Goal: Check status: Check status

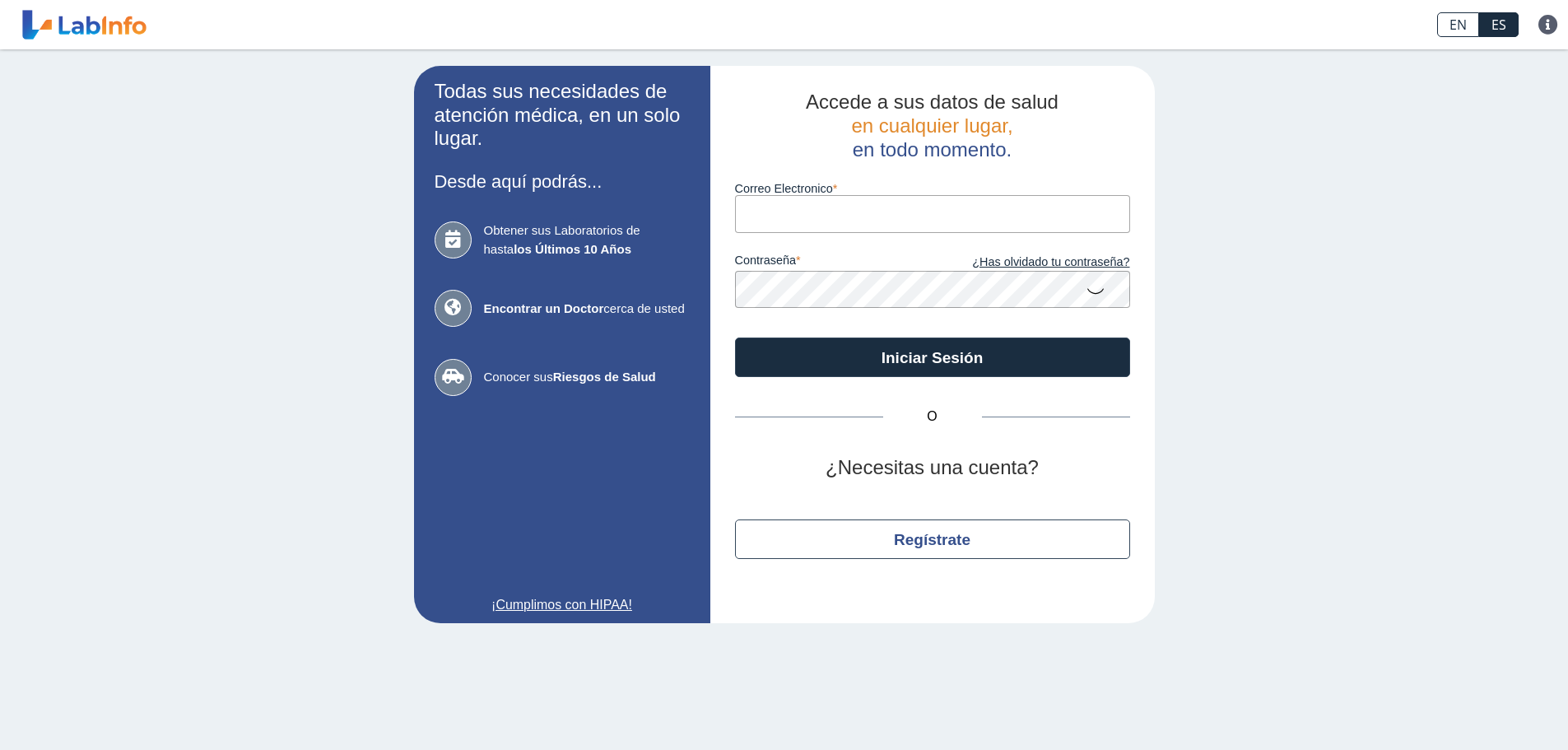
click at [859, 209] on input "Correo Electronico" at bounding box center [933, 213] width 395 height 38
type input "[EMAIL_ADDRESS][DOMAIN_NAME]"
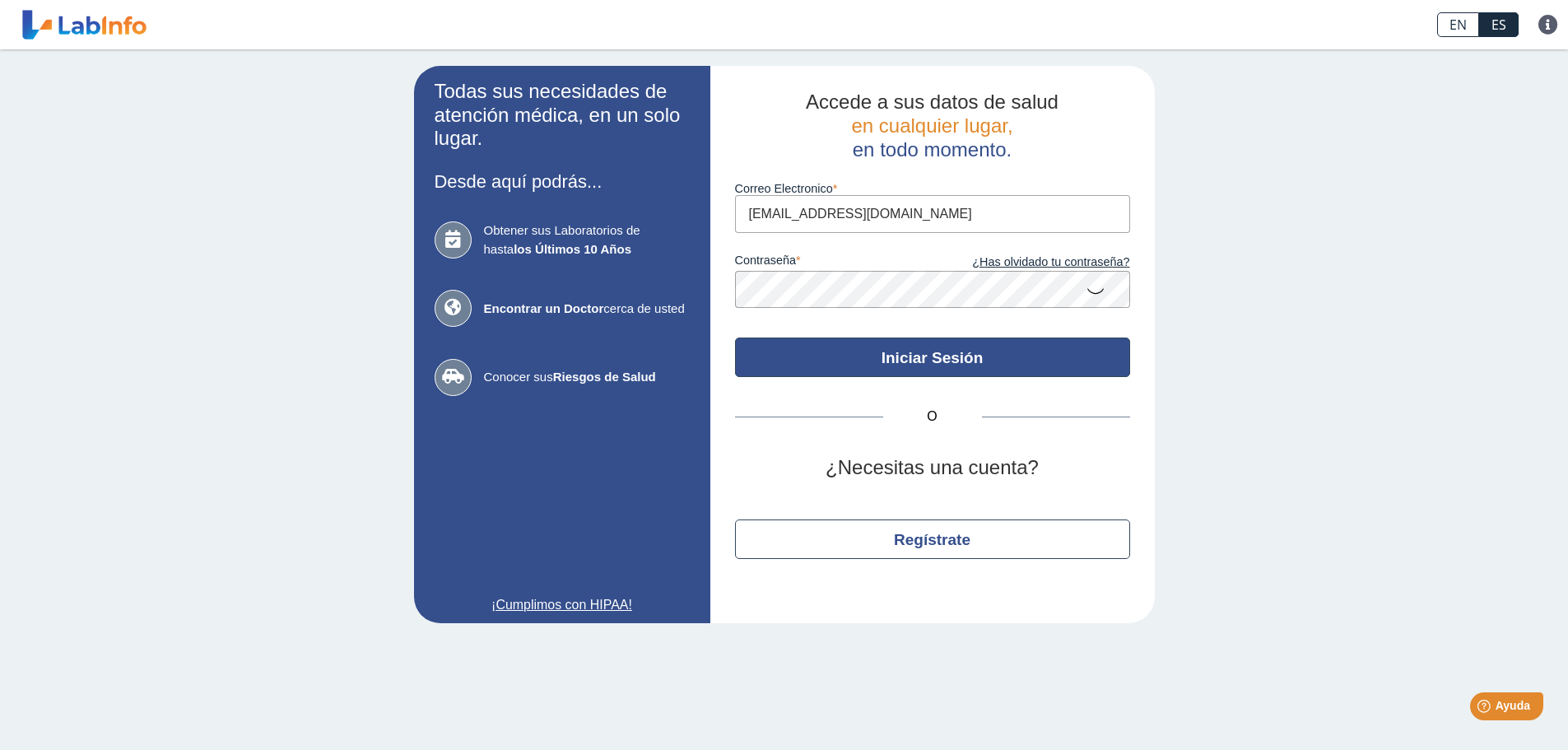
click at [956, 352] on button "Iniciar Sesión" at bounding box center [933, 357] width 395 height 39
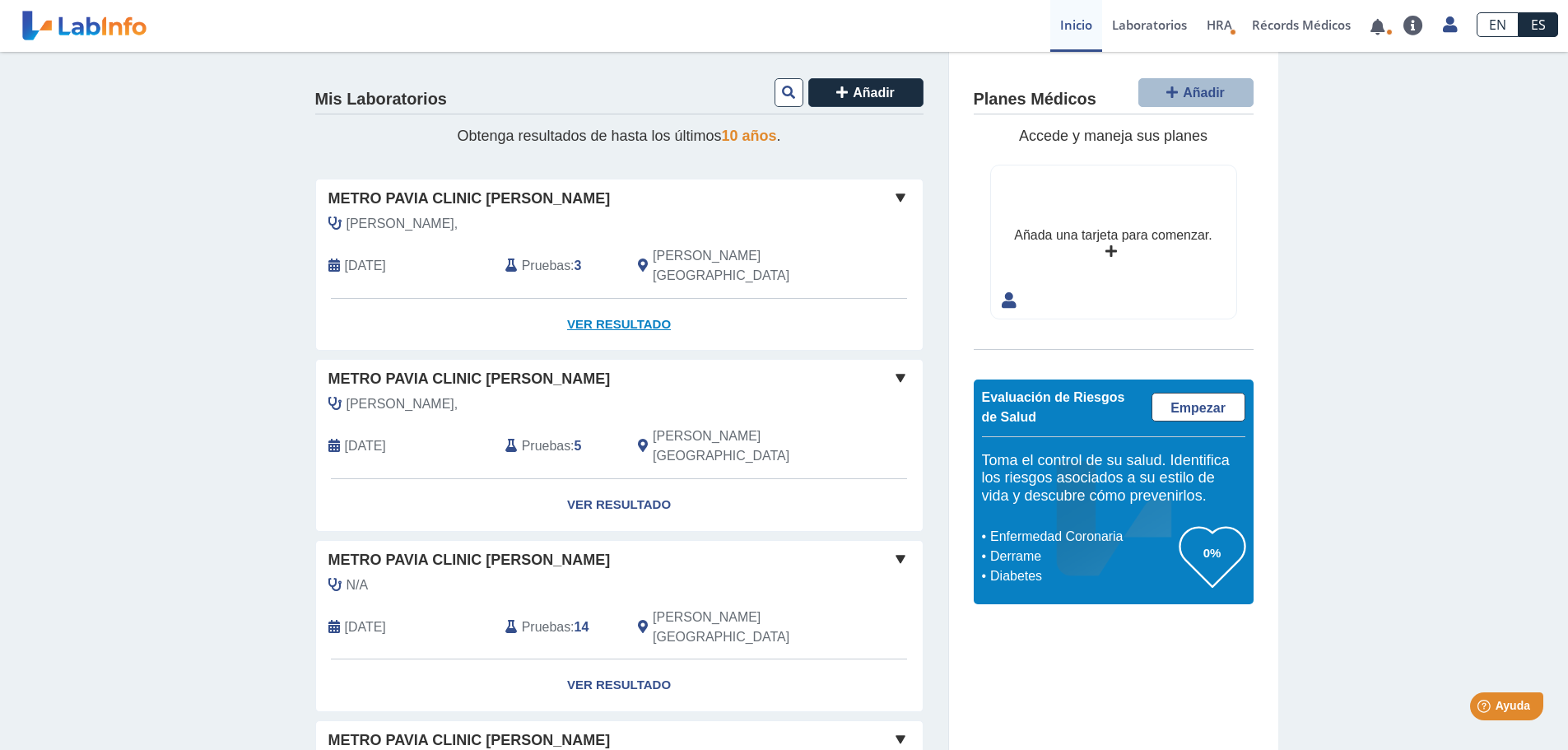
click at [612, 305] on link "Ver Resultado" at bounding box center [619, 325] width 606 height 52
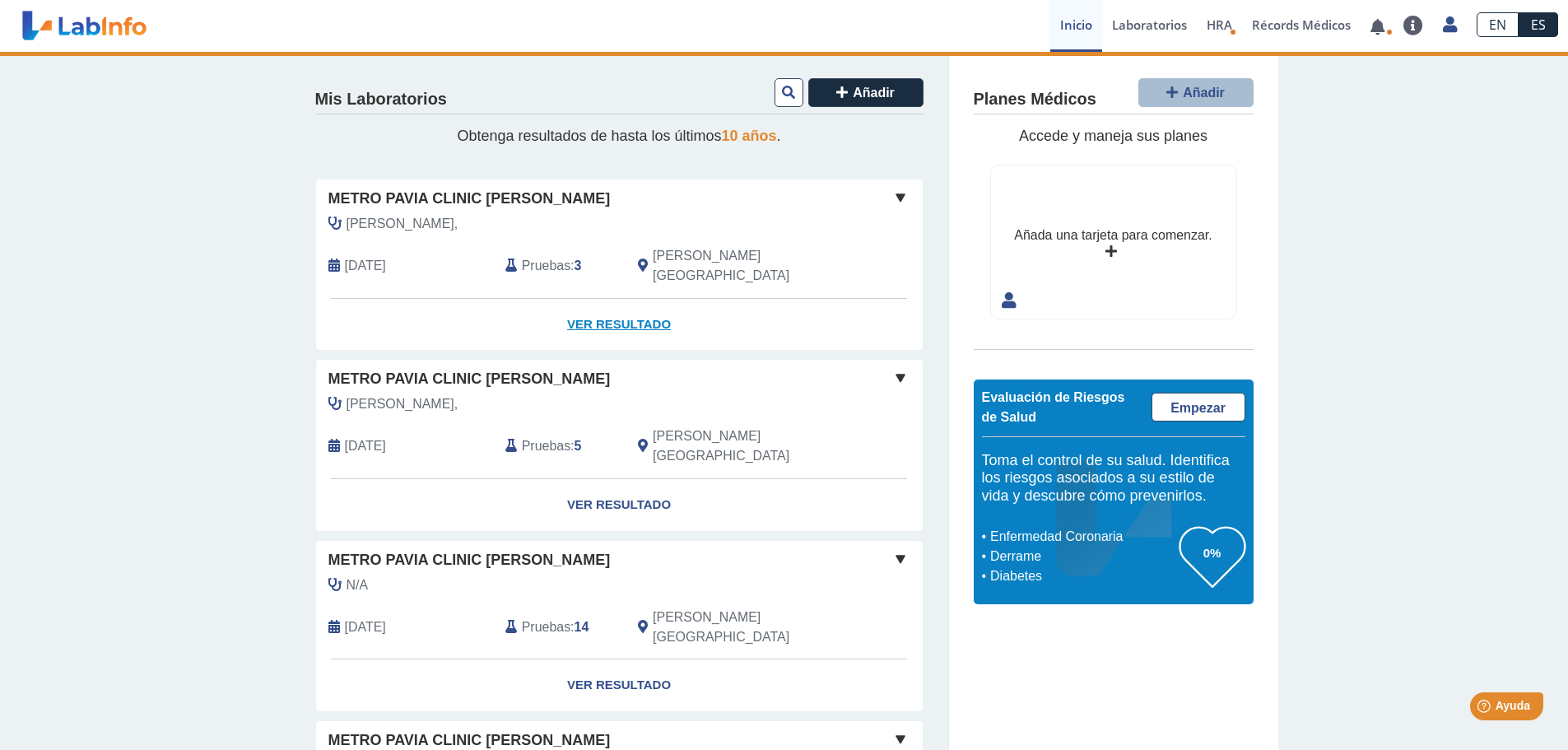
click at [618, 304] on link "Ver Resultado" at bounding box center [619, 325] width 606 height 52
click at [618, 300] on link "Ver Resultado" at bounding box center [619, 325] width 606 height 52
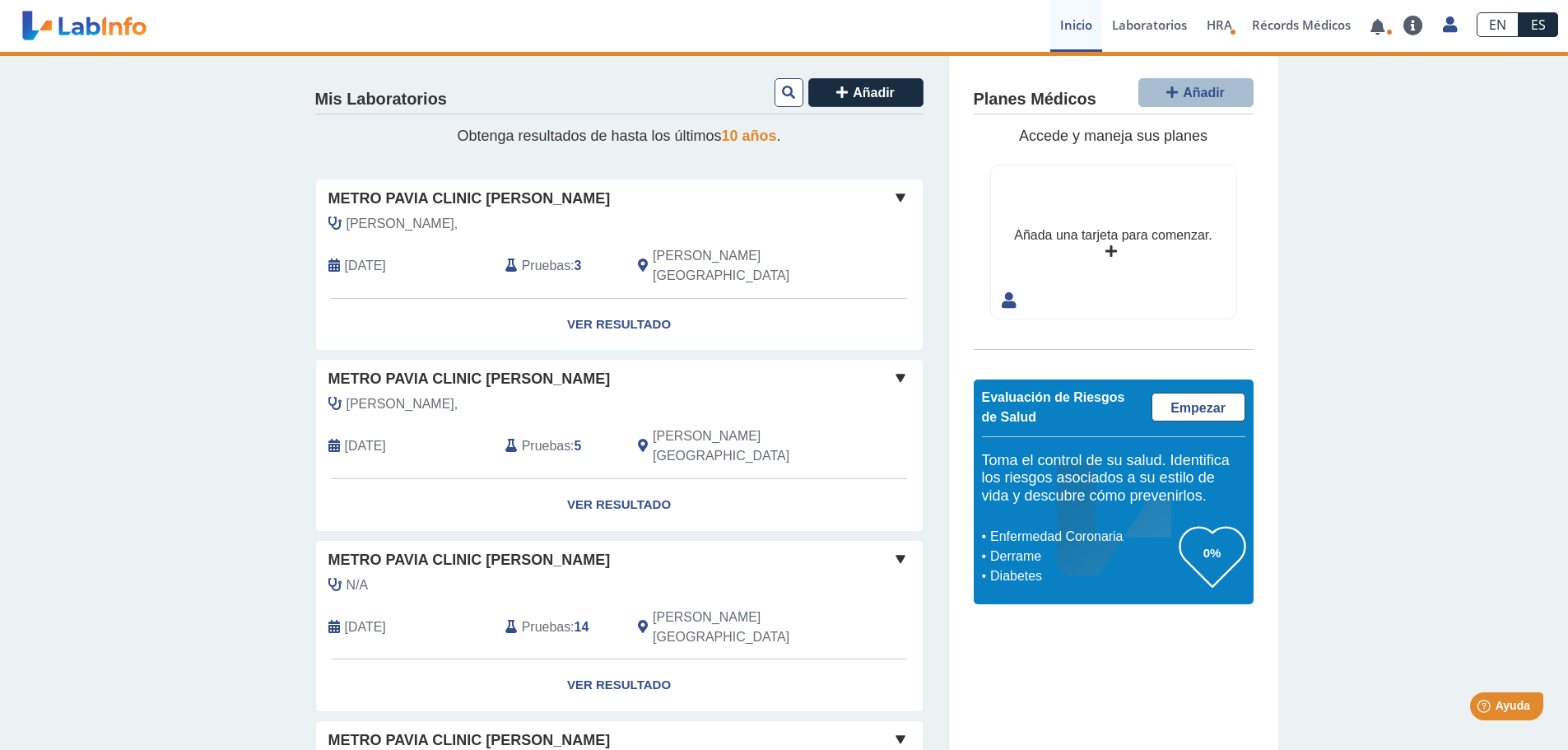
click at [442, 220] on span "[PERSON_NAME]," at bounding box center [402, 224] width 112 height 20
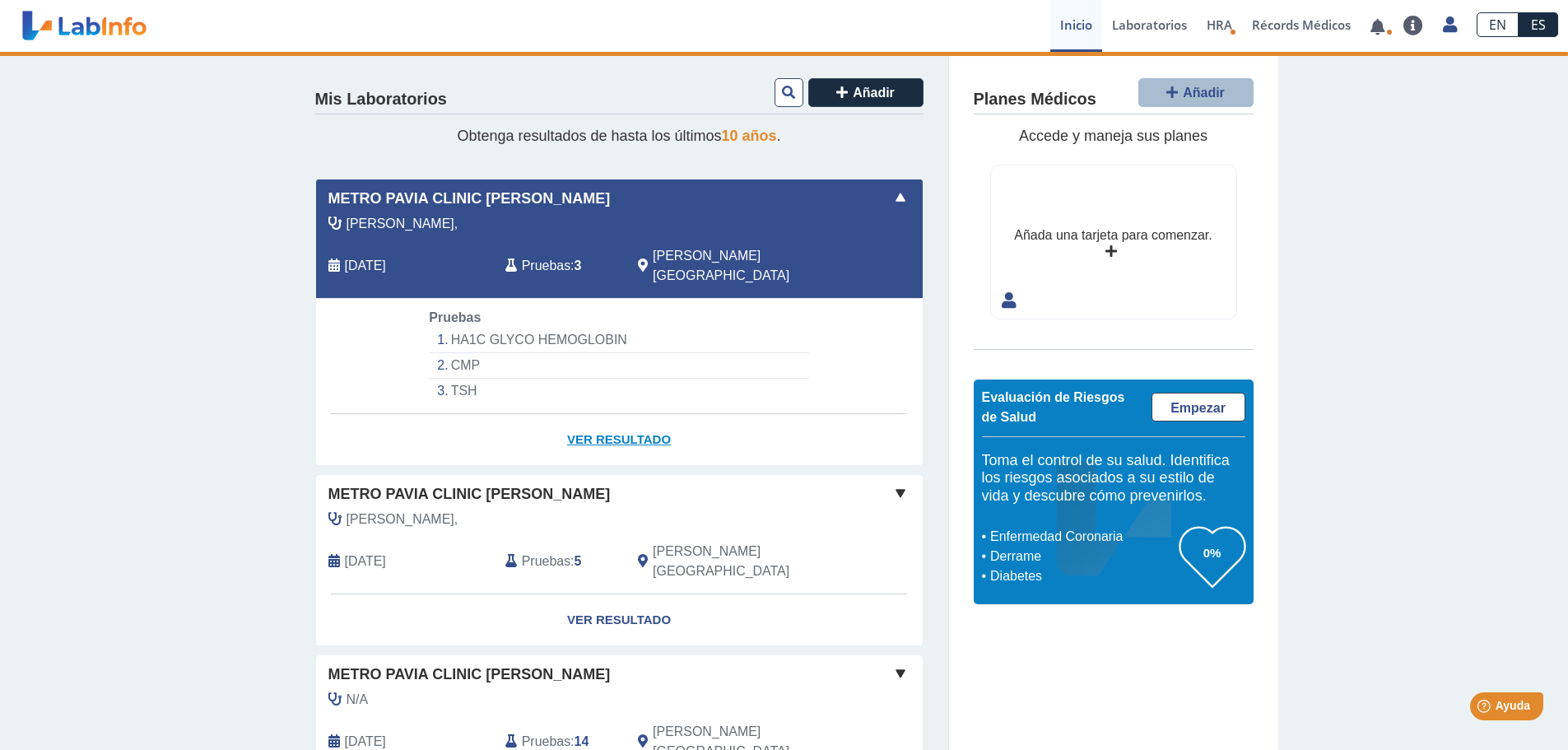
click at [605, 417] on link "Ver Resultado" at bounding box center [619, 440] width 606 height 52
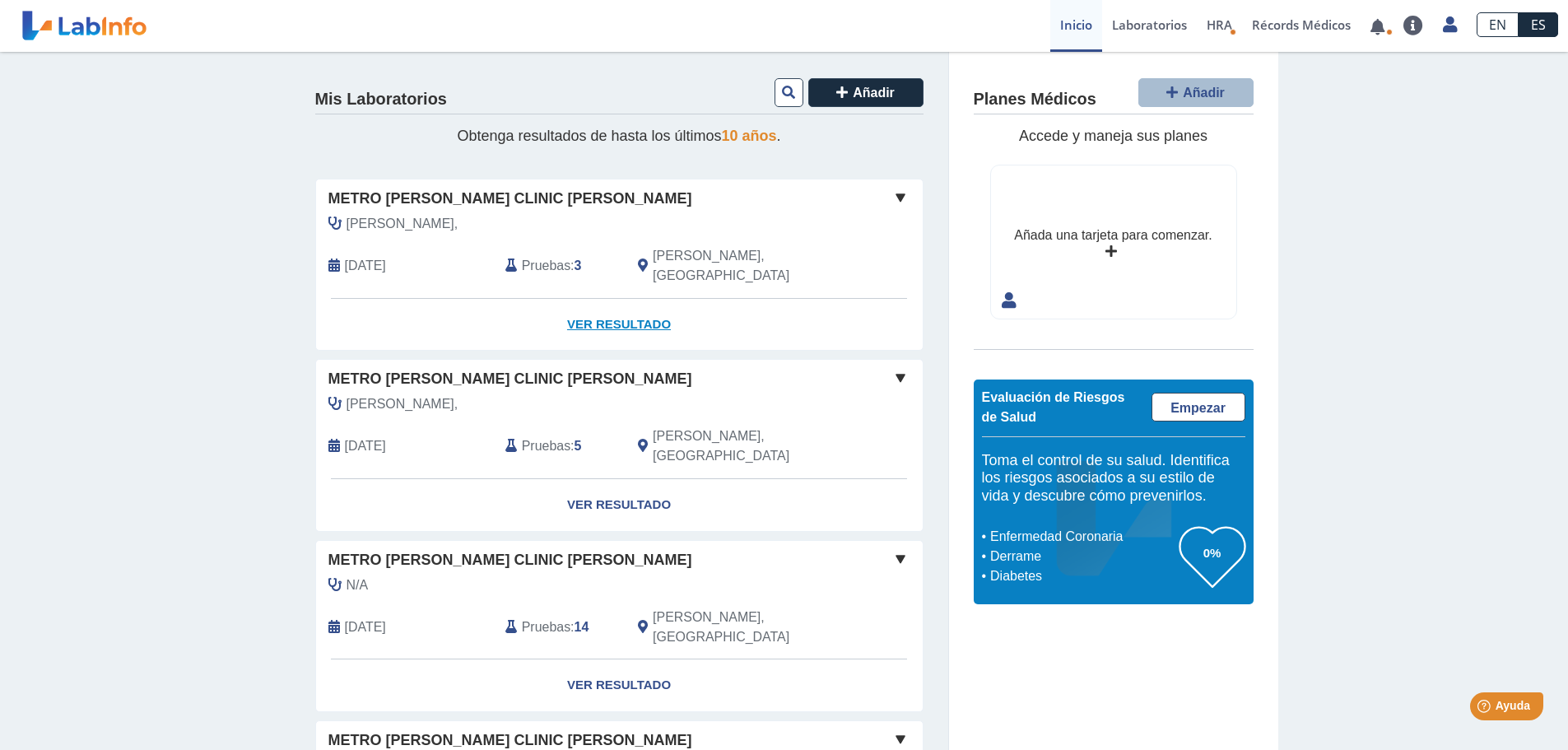
click at [602, 303] on link "Ver Resultado" at bounding box center [619, 325] width 606 height 52
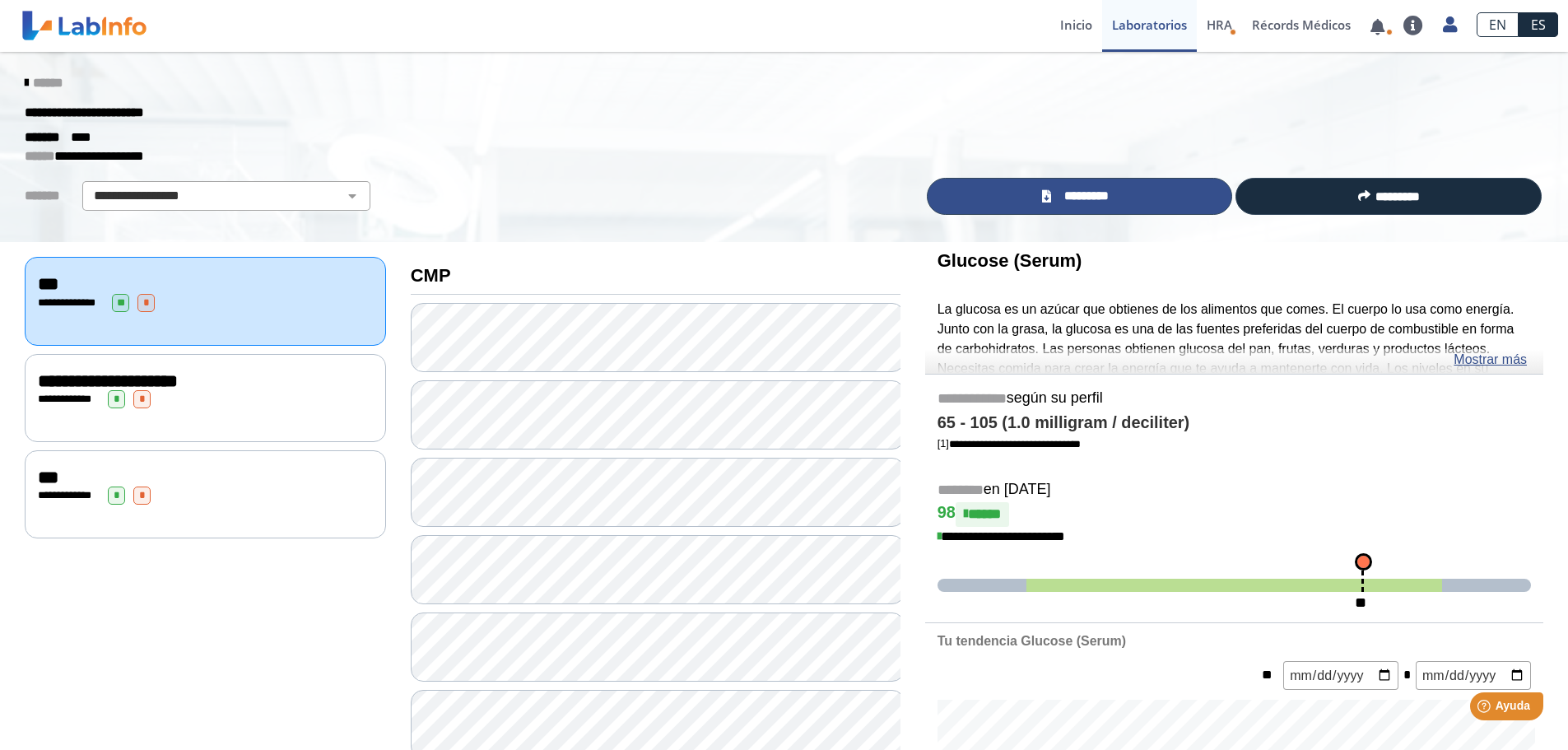
click at [1075, 200] on span "*********" at bounding box center [1086, 196] width 60 height 19
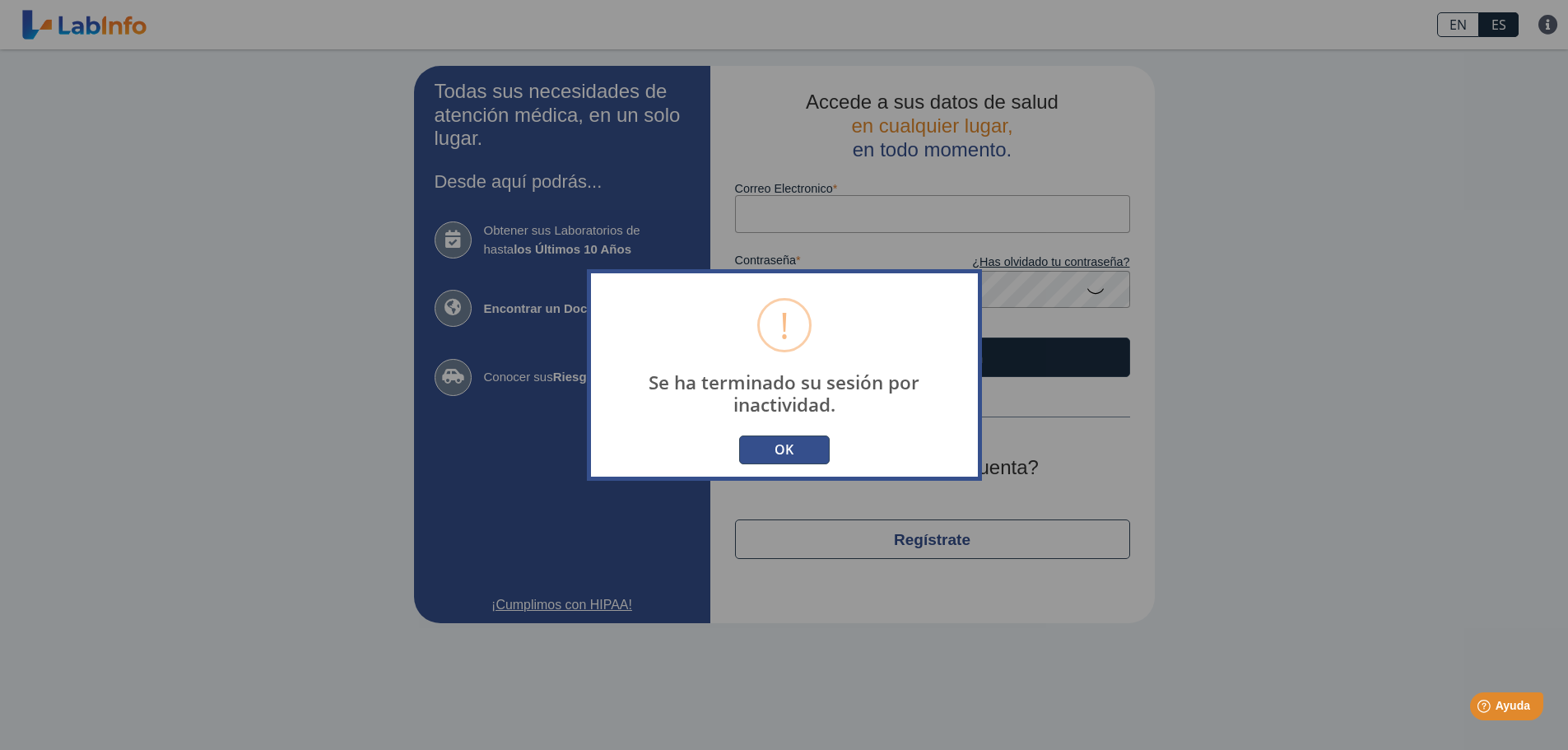
click at [807, 442] on button "OK" at bounding box center [784, 450] width 91 height 29
